Goal: Task Accomplishment & Management: Manage account settings

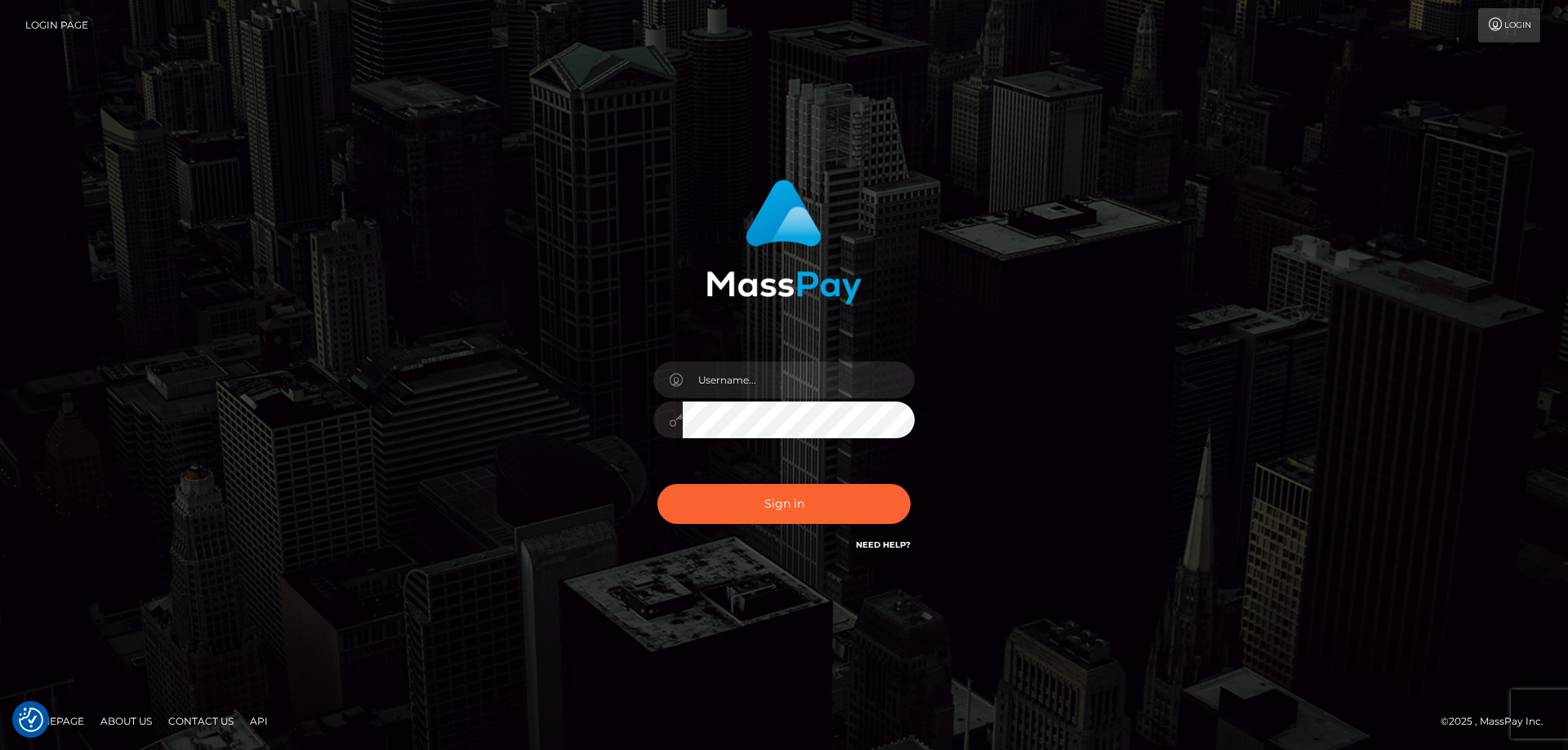
click at [745, 400] on div at bounding box center [784, 412] width 286 height 125
click at [744, 369] on input "text" at bounding box center [798, 380] width 232 height 37
click at [0, 749] on com-1password-button at bounding box center [0, 750] width 0 height 0
type input "emi.throne"
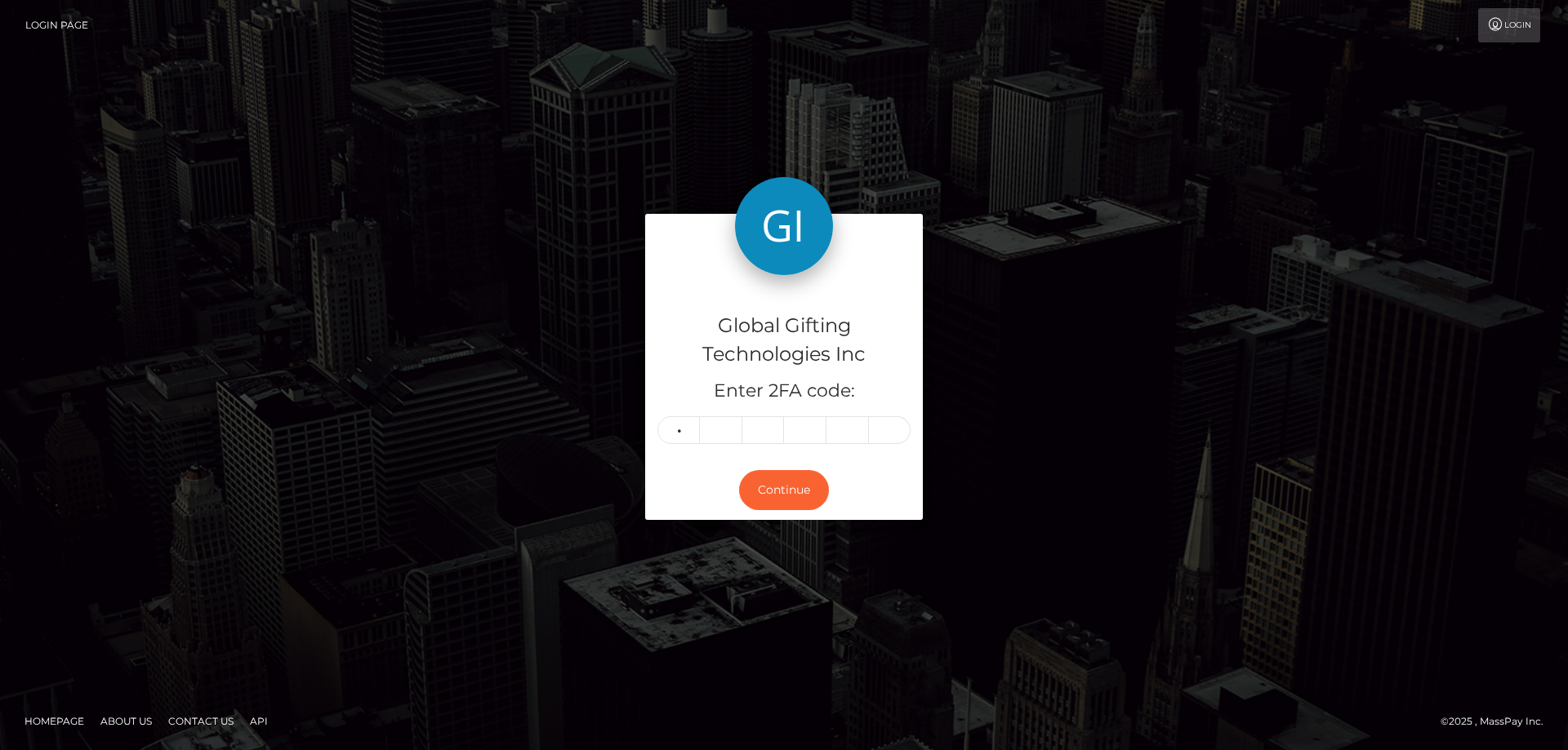
type input "6"
type input "3"
type input "1"
type input "7"
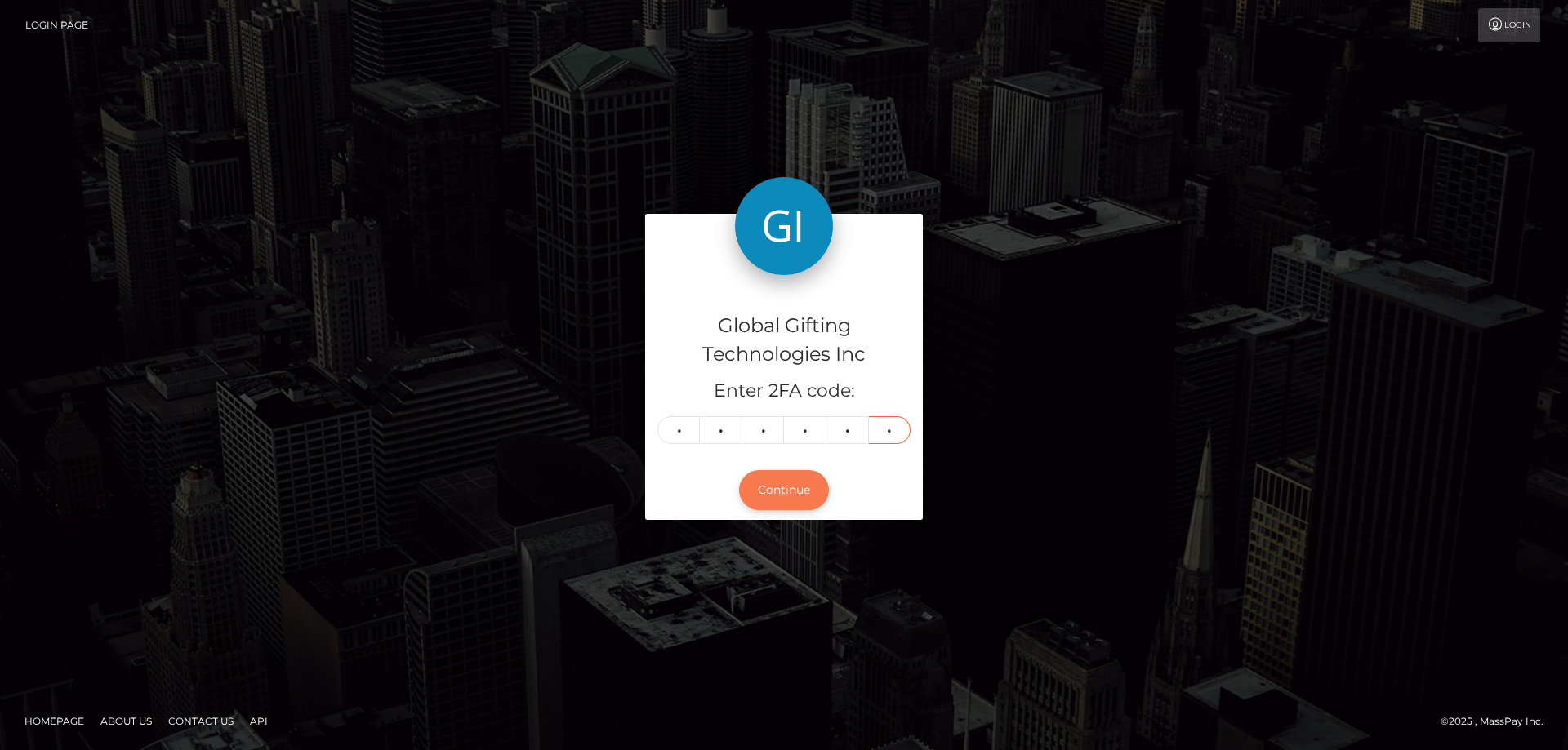
type input "6"
click at [789, 497] on button "Continue" at bounding box center [784, 490] width 89 height 40
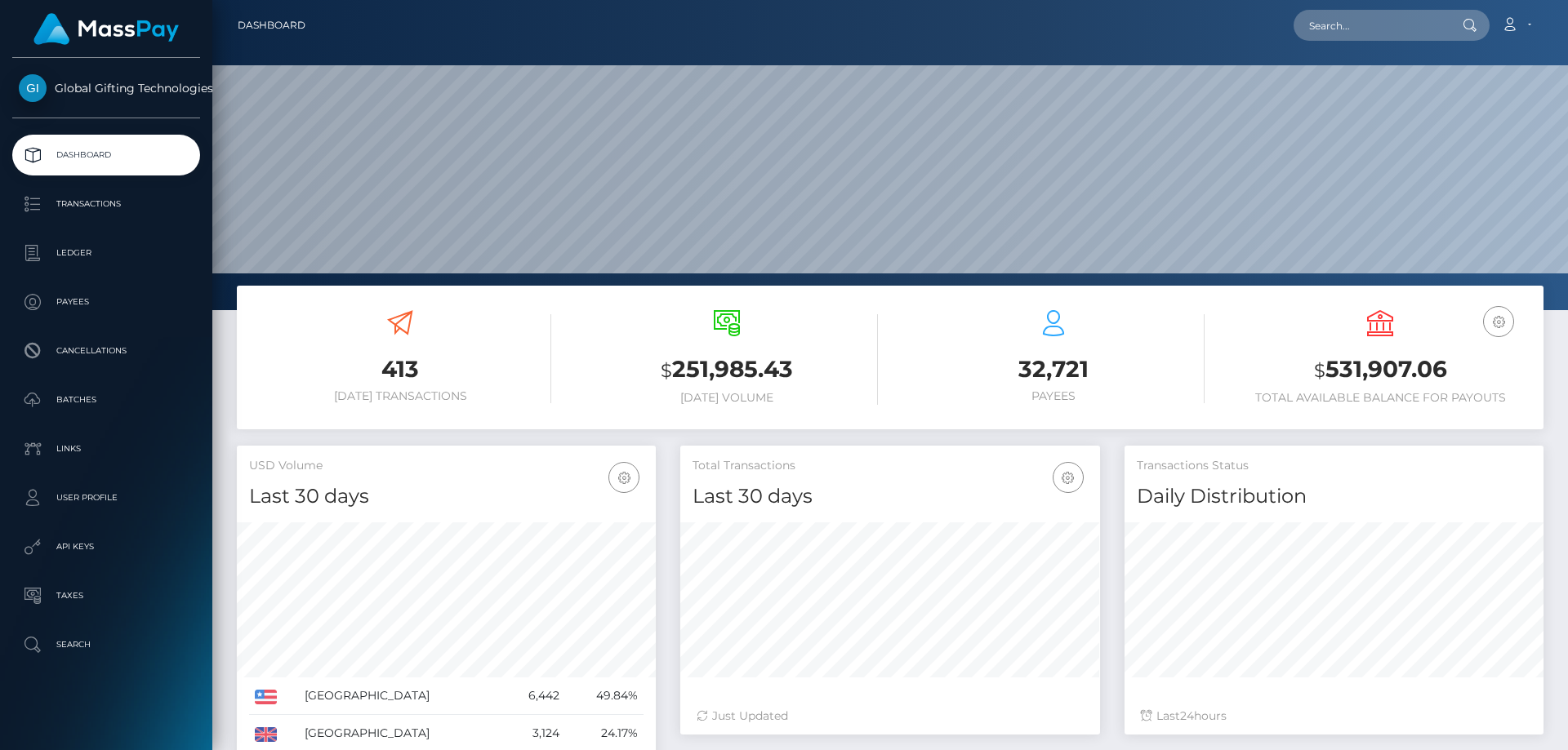
scroll to position [290, 420]
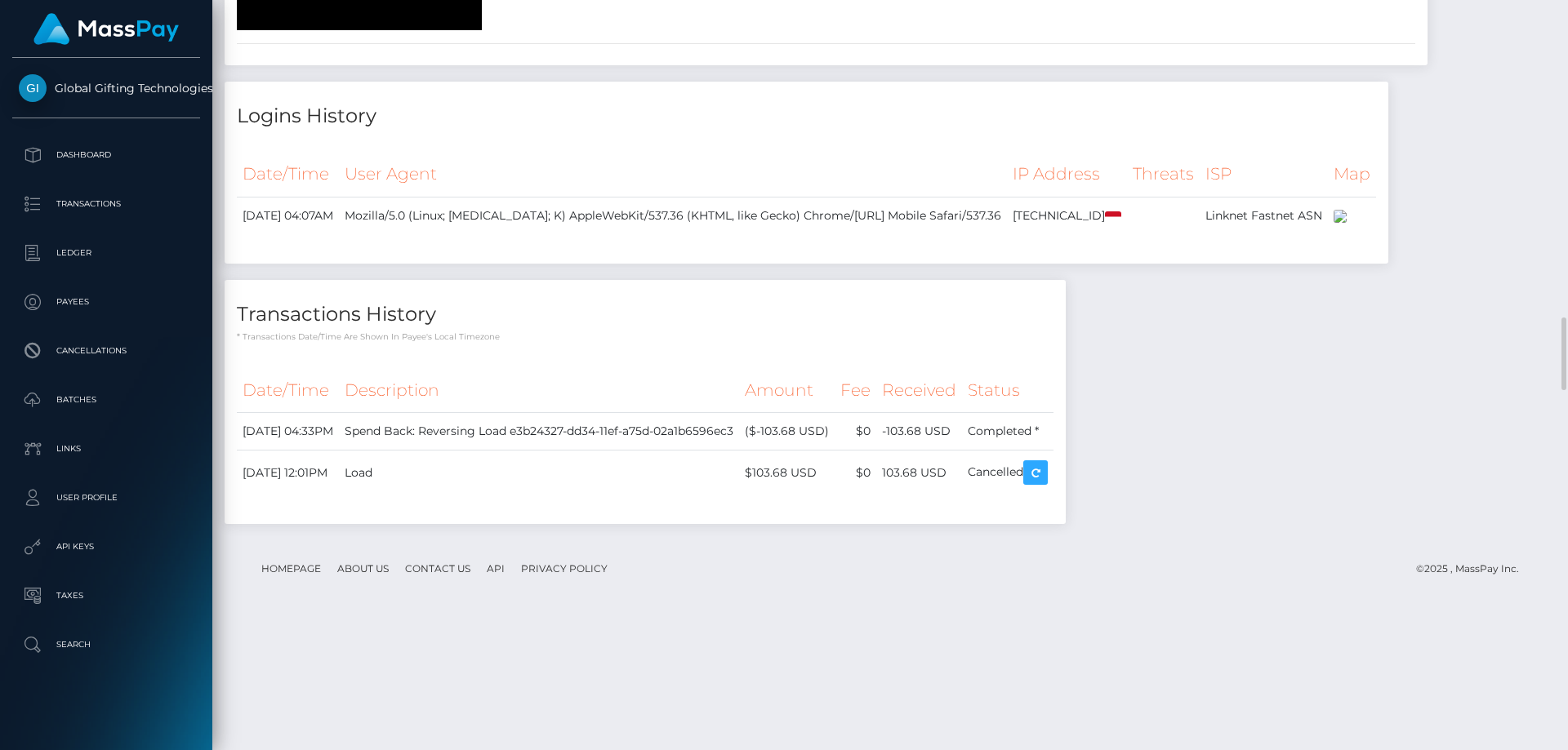
scroll to position [3183, 0]
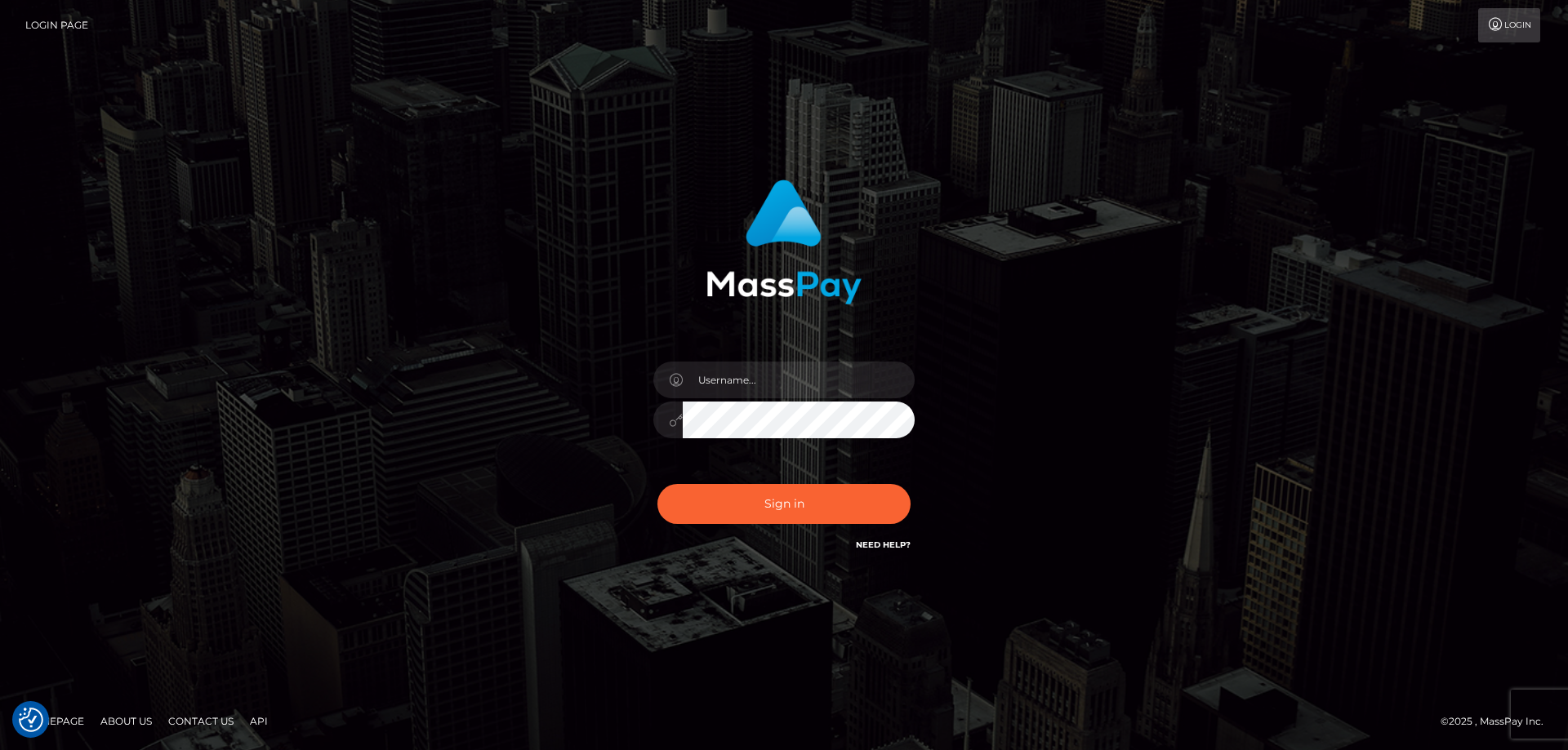
checkbox input "true"
